Goal: Navigation & Orientation: Find specific page/section

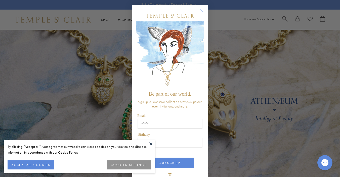
click at [123, 166] on button "COOKIES SETTINGS" at bounding box center [129, 164] width 44 height 9
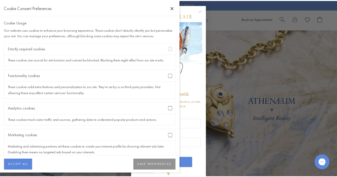
scroll to position [9, 0]
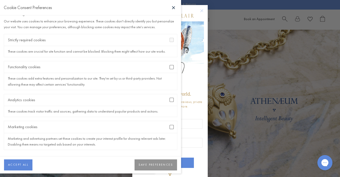
click at [151, 164] on button "SAVE PREFERENCES" at bounding box center [156, 164] width 43 height 11
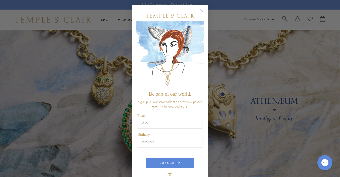
click at [201, 11] on circle "Close dialog" at bounding box center [202, 11] width 6 height 6
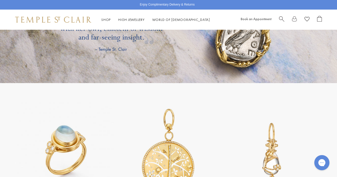
scroll to position [863, 0]
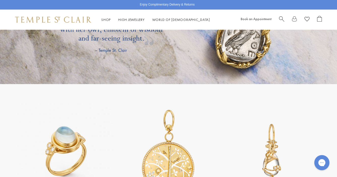
click at [280, 18] on span "Search" at bounding box center [281, 18] width 5 height 5
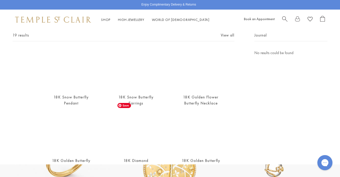
scroll to position [0, 0]
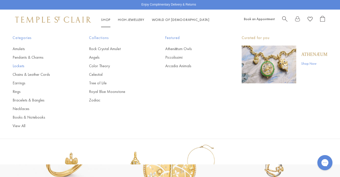
type input "*********"
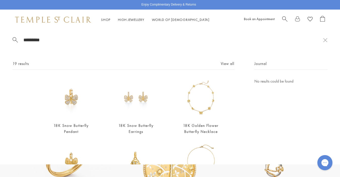
click at [20, 65] on link "Lockets" at bounding box center [41, 66] width 56 height 6
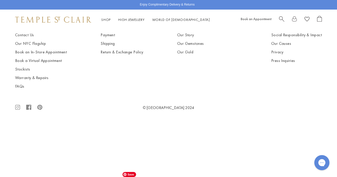
scroll to position [592, 0]
click at [0, 0] on img at bounding box center [0, 0] width 0 height 0
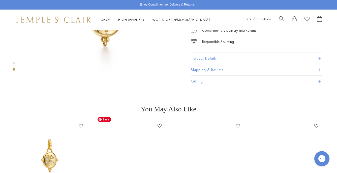
scroll to position [277, 0]
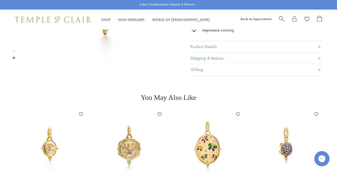
click at [248, 41] on button "Product Details" at bounding box center [256, 46] width 131 height 11
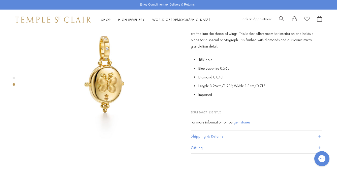
scroll to position [198, 0]
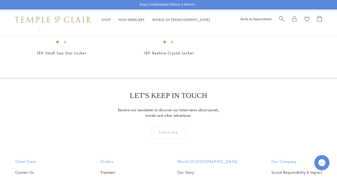
scroll to position [224, 0]
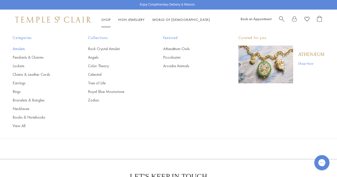
click at [21, 49] on link "Amulets" at bounding box center [40, 49] width 55 height 6
